Goal: Task Accomplishment & Management: Manage account settings

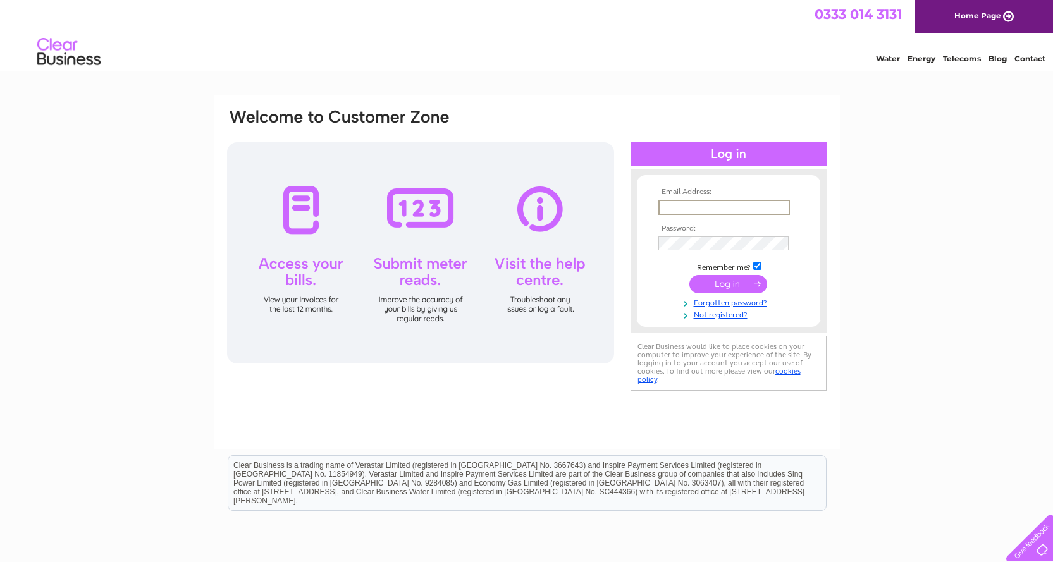
drag, startPoint x: 706, startPoint y: 208, endPoint x: 730, endPoint y: 209, distance: 24.7
click at [706, 208] on input "text" at bounding box center [724, 207] width 132 height 15
paste input "[PERSON_NAME][EMAIL_ADDRESS][DOMAIN_NAME]"
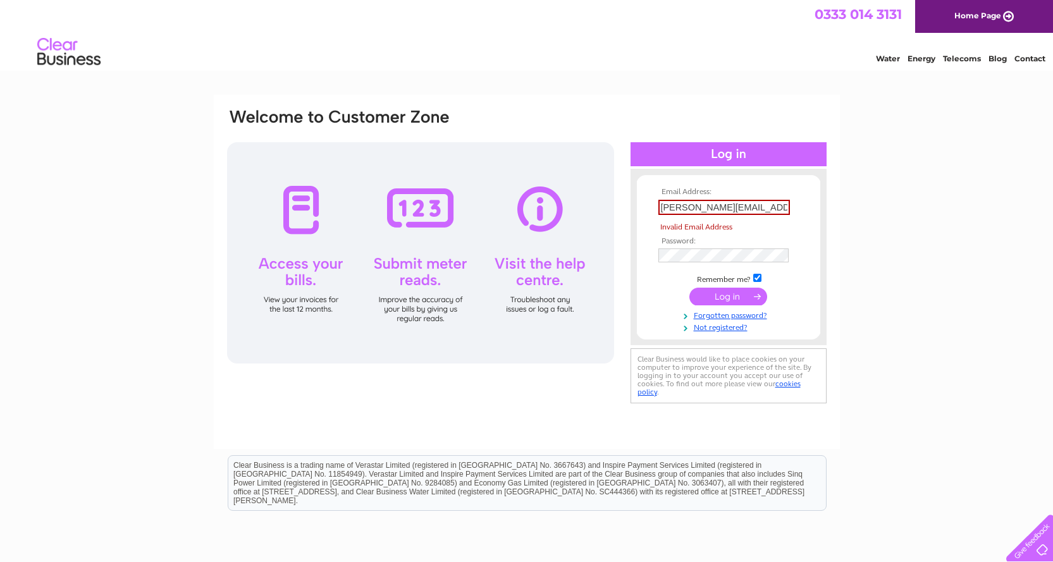
click at [734, 295] on input "submit" at bounding box center [728, 297] width 78 height 18
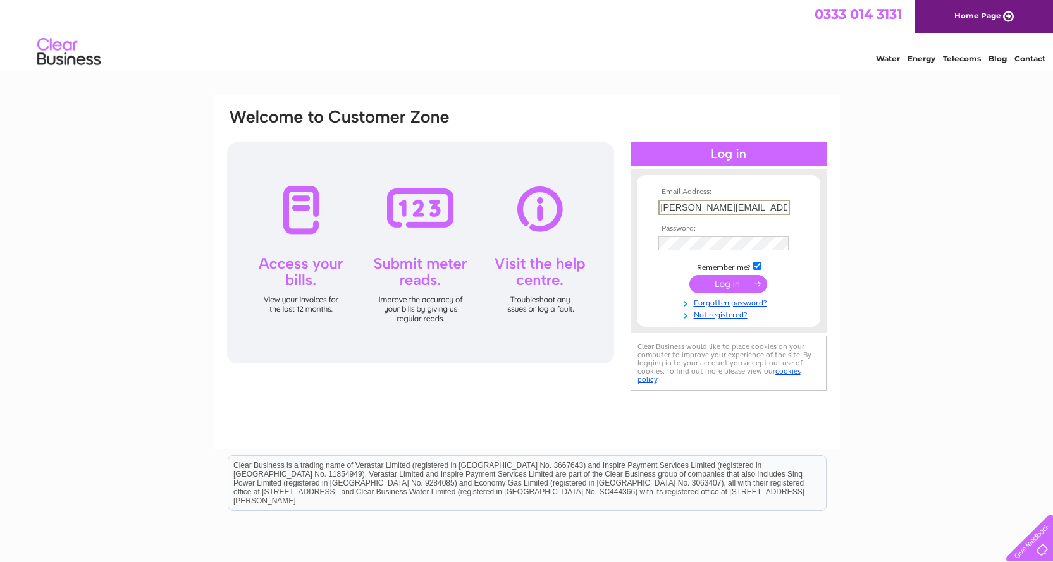
type input "[PERSON_NAME][EMAIL_ADDRESS][DOMAIN_NAME]"
click at [873, 275] on div "Email Address: [PERSON_NAME][EMAIL_ADDRESS][DOMAIN_NAME] Password:" at bounding box center [526, 380] width 1053 height 570
click at [739, 284] on input "submit" at bounding box center [728, 283] width 78 height 18
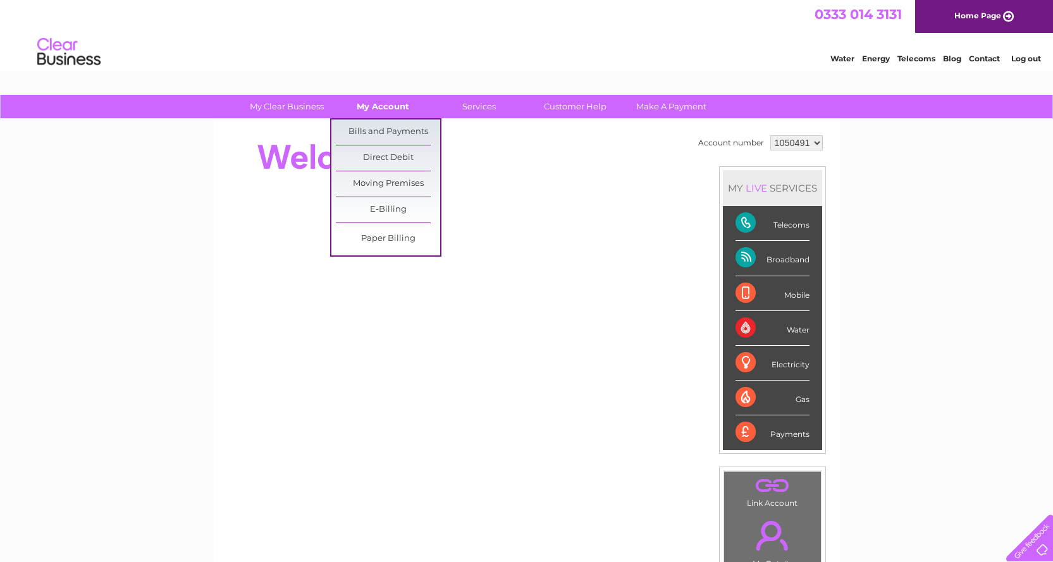
click at [385, 106] on link "My Account" at bounding box center [383, 106] width 104 height 23
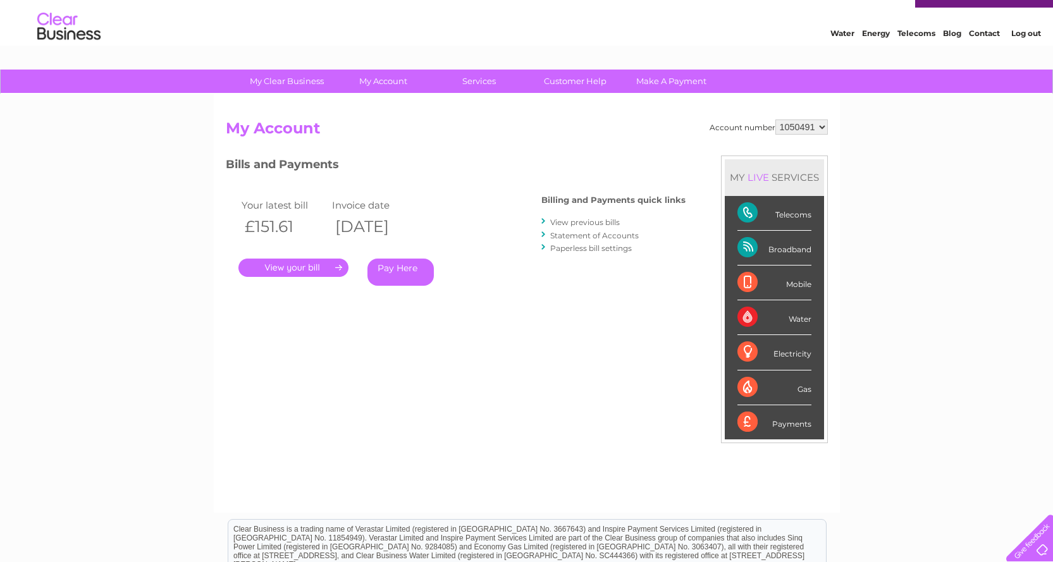
scroll to position [63, 0]
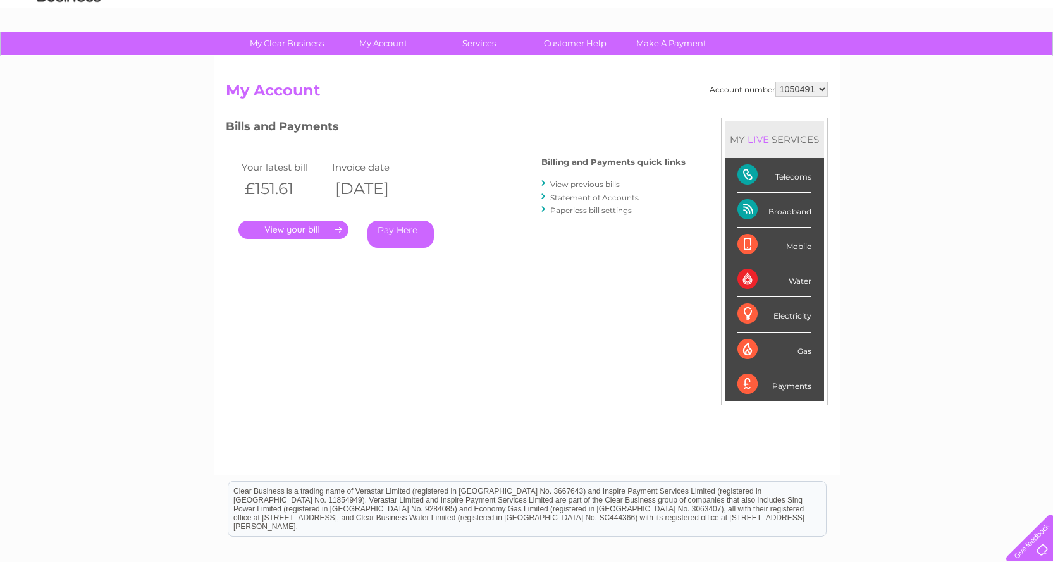
click at [329, 226] on link "." at bounding box center [293, 230] width 110 height 18
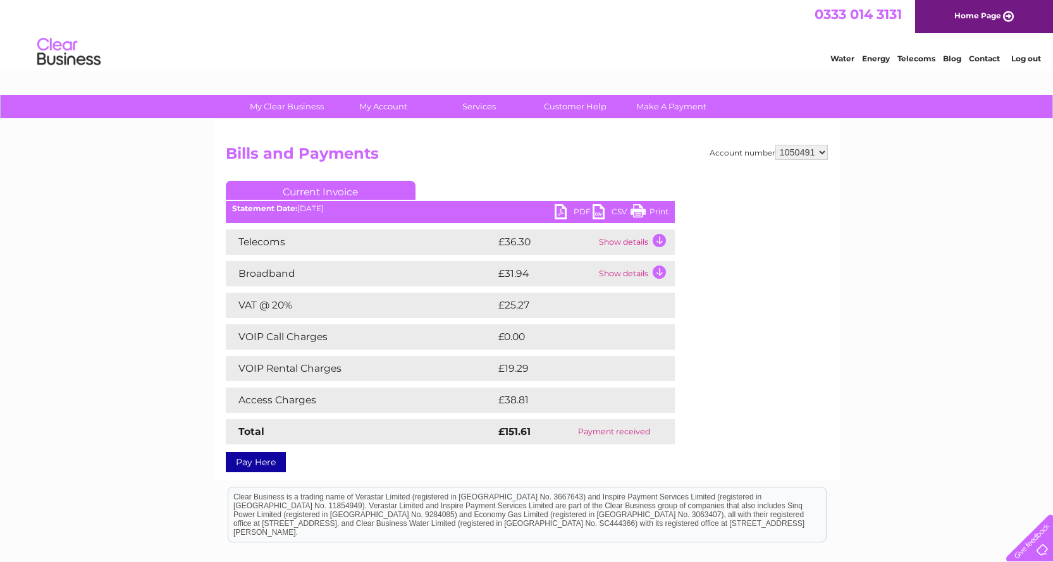
click at [574, 213] on link "PDF" at bounding box center [574, 213] width 38 height 18
